Goal: Information Seeking & Learning: Learn about a topic

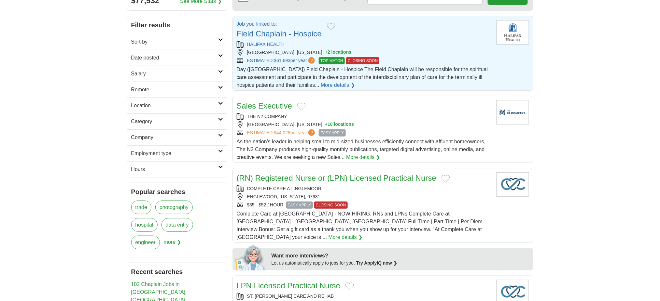
scroll to position [76, 0]
click at [322, 37] on link "Field Chaplain - Hospice" at bounding box center [279, 32] width 85 height 9
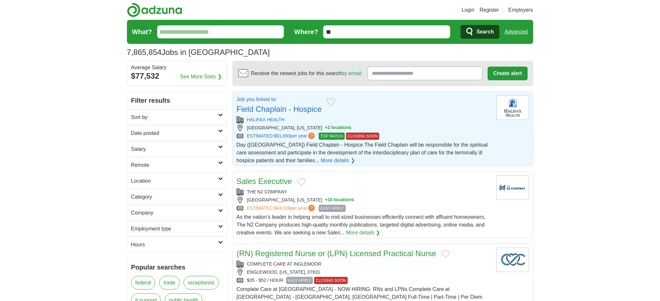
click at [280, 114] on link "Field Chaplain - Hospice" at bounding box center [279, 109] width 85 height 9
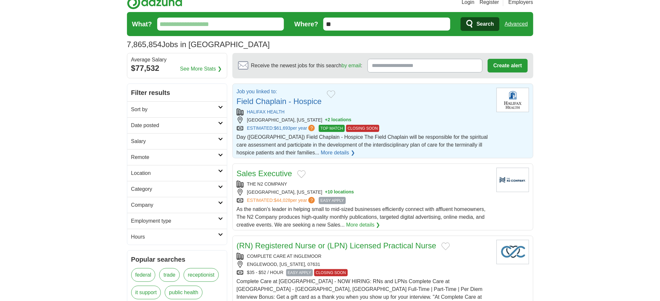
scroll to position [1, 0]
